Goal: Task Accomplishment & Management: Use online tool/utility

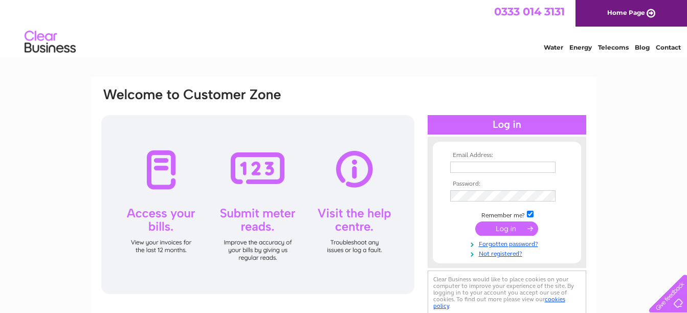
type input "[PERSON_NAME][EMAIL_ADDRESS][DOMAIN_NAME]"
click at [523, 230] on input "submit" at bounding box center [507, 229] width 63 height 14
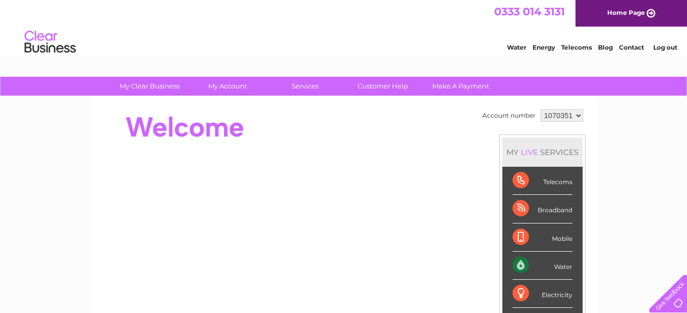
click at [528, 264] on div "Water" at bounding box center [543, 266] width 60 height 28
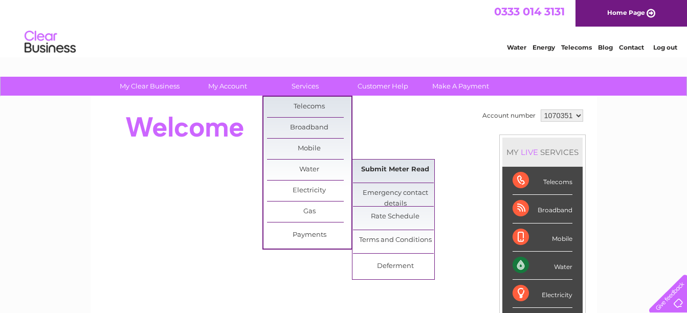
click at [382, 172] on link "Submit Meter Read" at bounding box center [395, 170] width 84 height 20
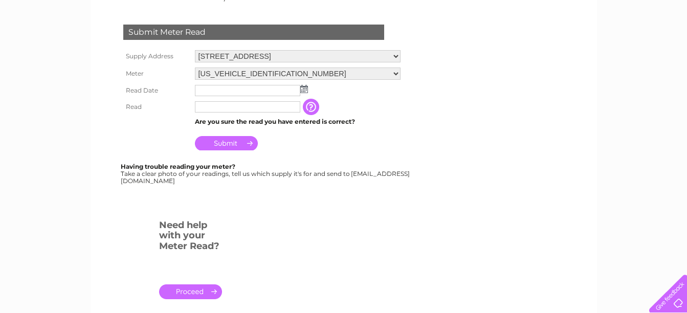
scroll to position [205, 0]
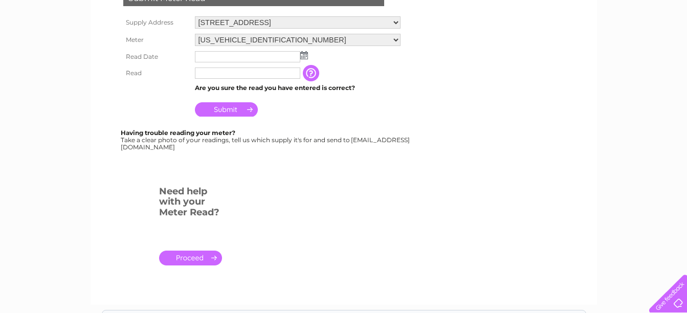
click at [304, 56] on img at bounding box center [304, 55] width 8 height 8
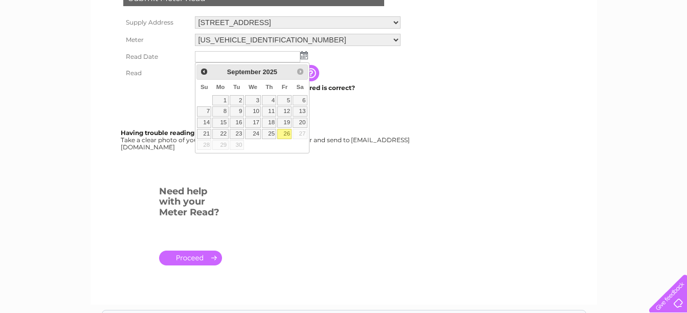
click at [286, 135] on link "26" at bounding box center [284, 134] width 14 height 10
type input "[DATE]"
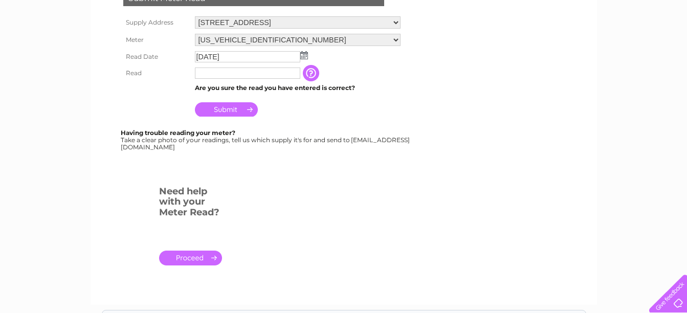
click at [208, 76] on input "text" at bounding box center [247, 73] width 105 height 11
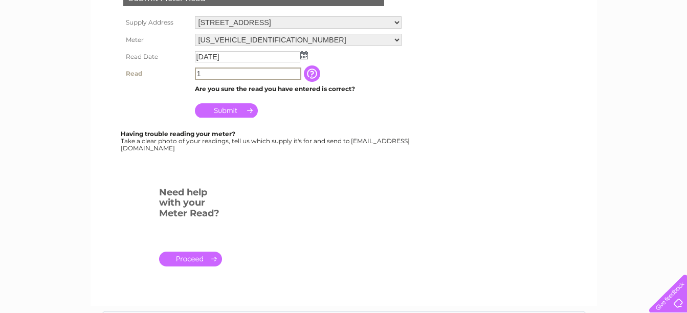
type input "1"
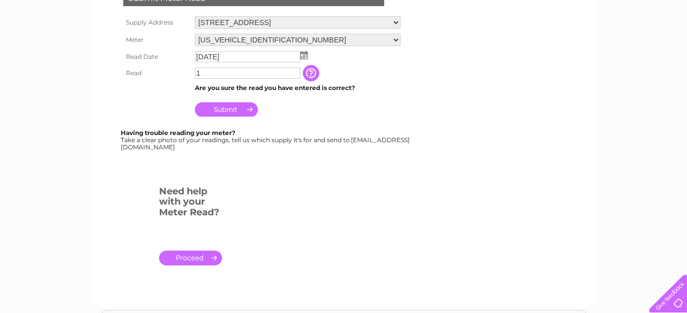
click at [238, 113] on input "Submit" at bounding box center [226, 109] width 63 height 14
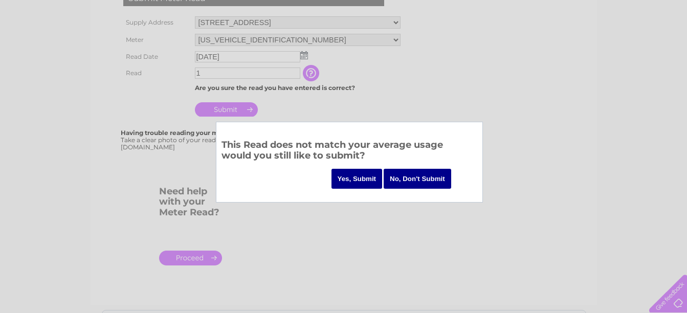
click at [356, 178] on input "Yes, Submit" at bounding box center [357, 179] width 51 height 20
